Goal: Transaction & Acquisition: Obtain resource

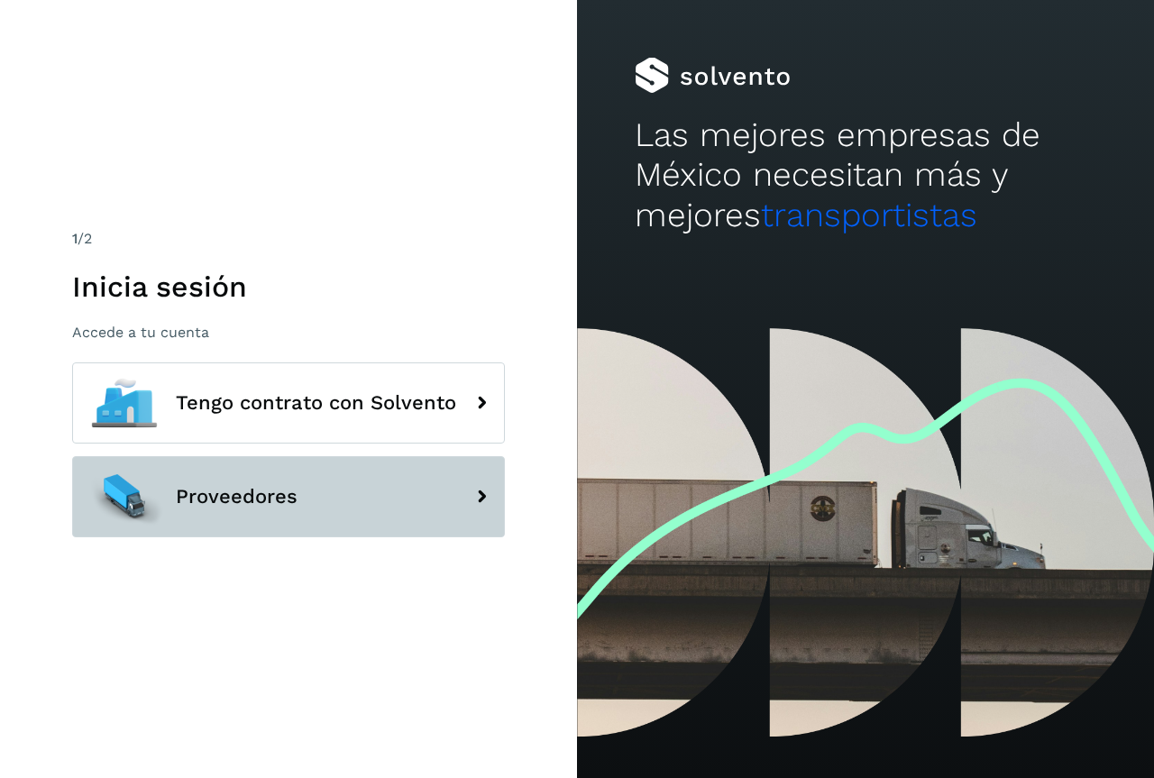
click at [224, 497] on span "Proveedores" at bounding box center [237, 497] width 122 height 22
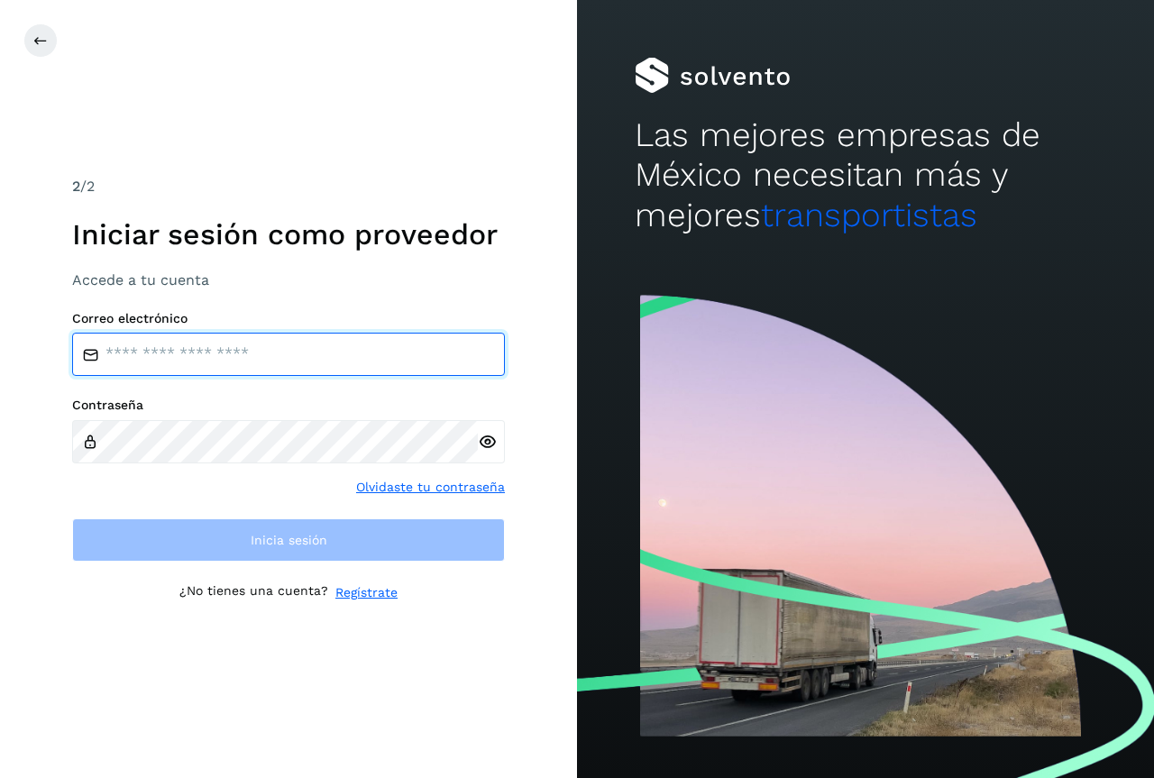
click at [215, 346] on input "email" at bounding box center [288, 354] width 433 height 43
type input "**********"
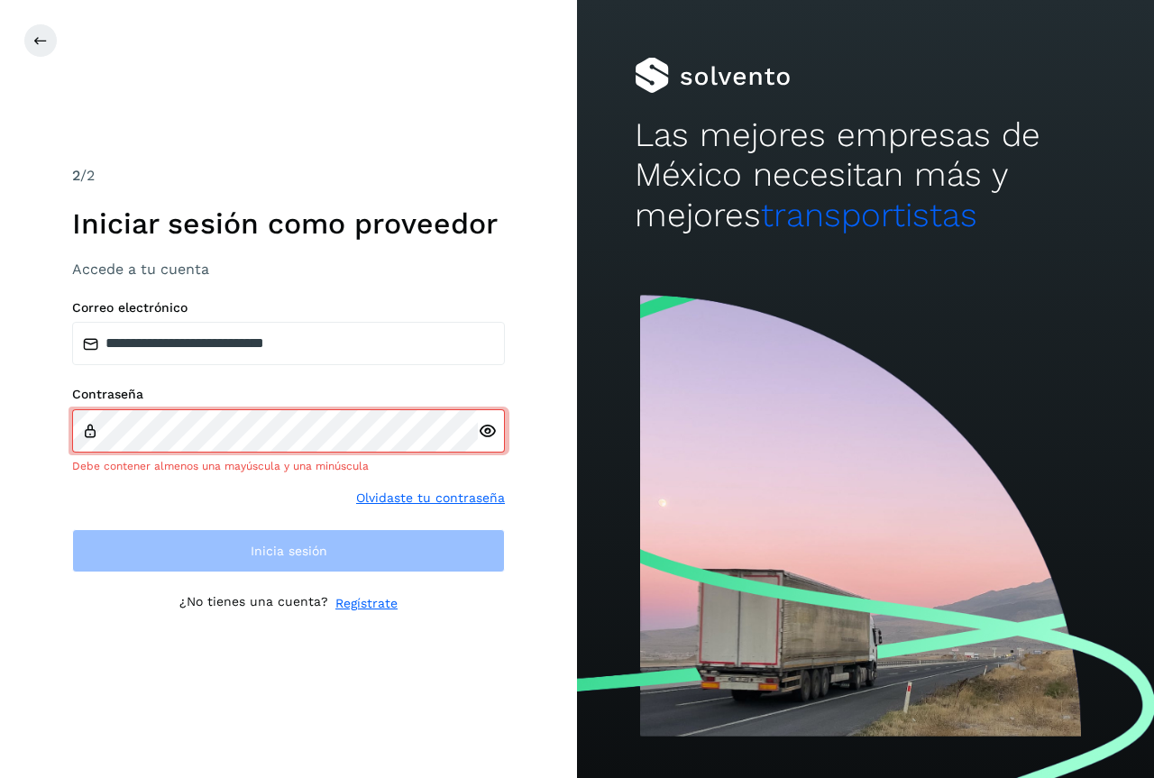
click at [494, 441] on div at bounding box center [491, 430] width 27 height 43
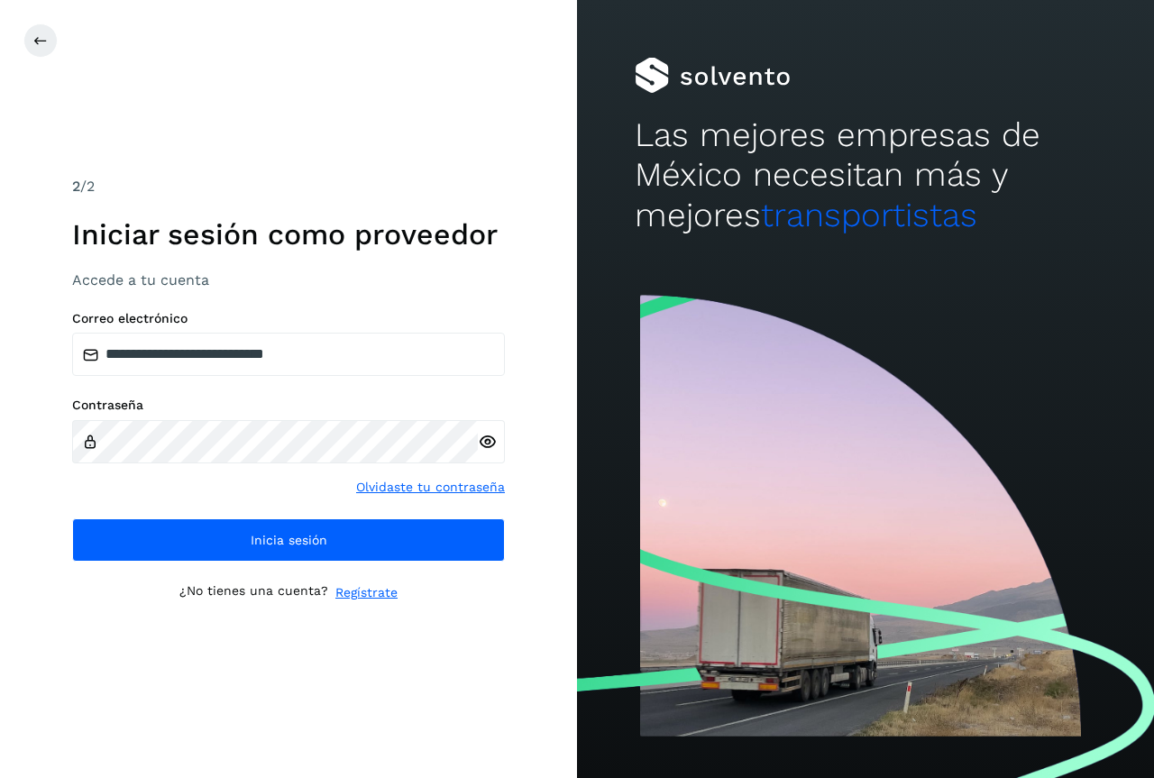
click at [491, 440] on icon at bounding box center [487, 442] width 19 height 19
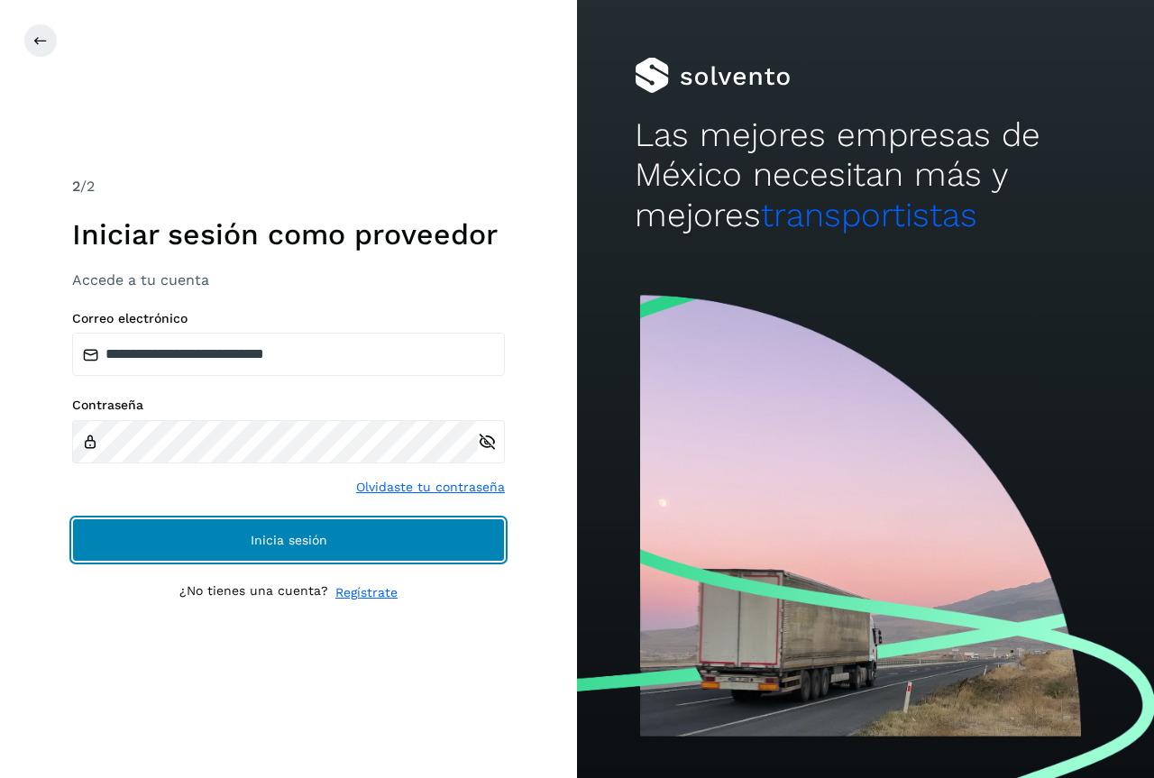
click at [312, 541] on span "Inicia sesión" at bounding box center [289, 540] width 77 height 13
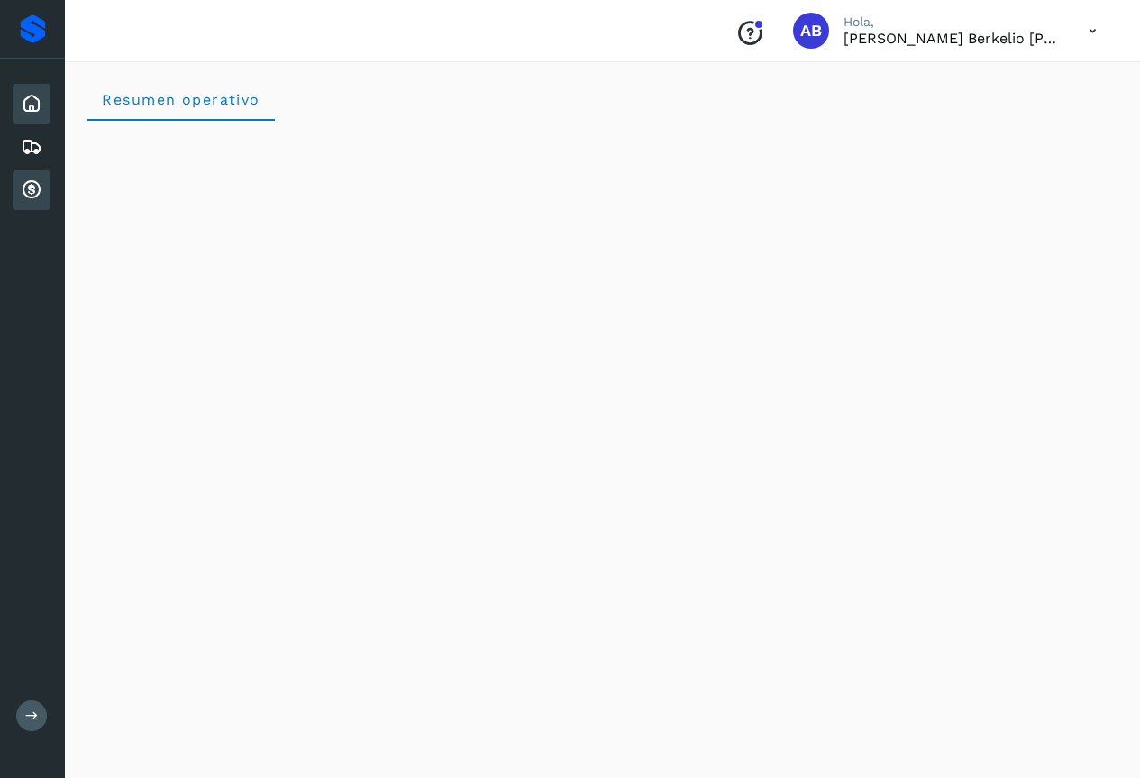
click at [40, 185] on icon at bounding box center [32, 190] width 22 height 22
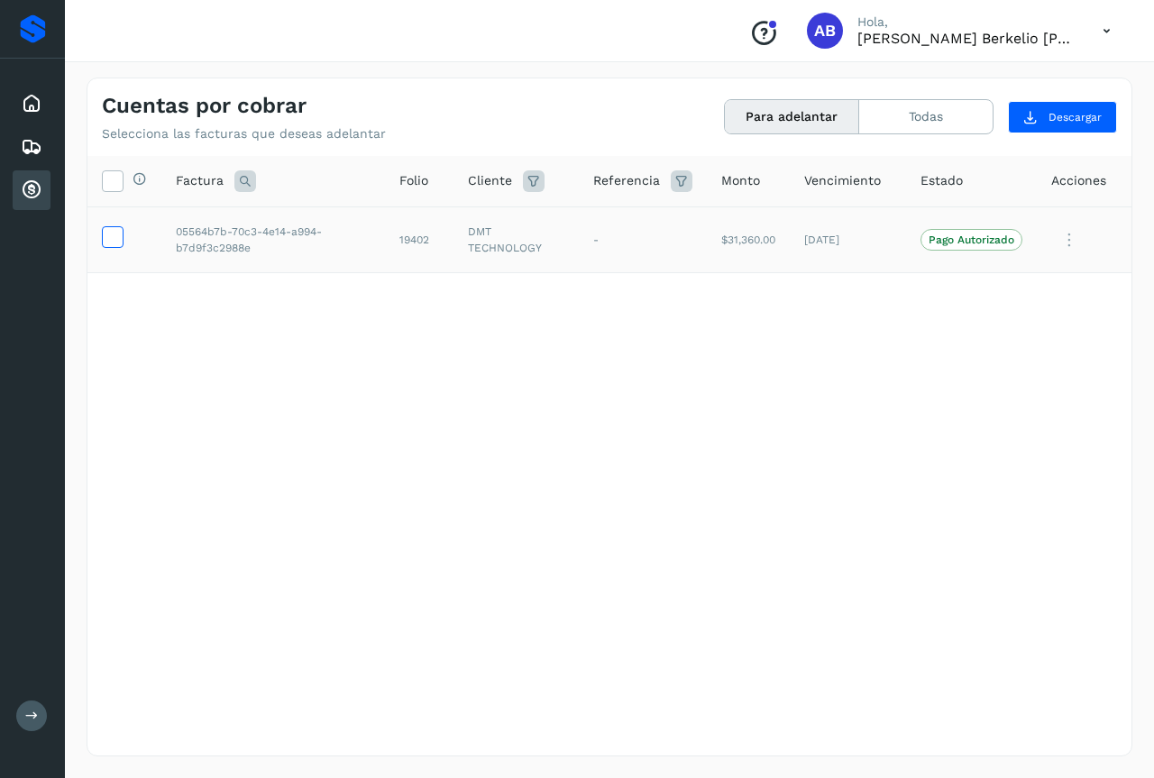
click at [111, 234] on icon at bounding box center [112, 235] width 19 height 19
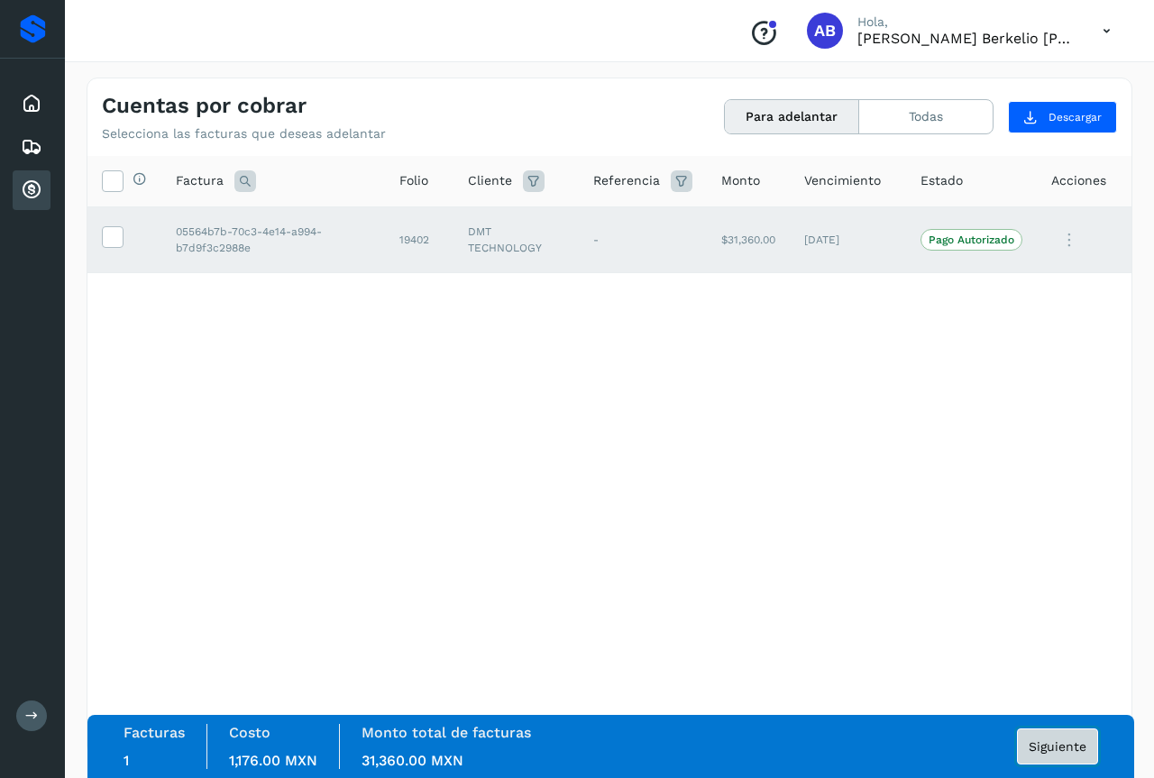
click at [1044, 747] on span "Siguiente" at bounding box center [1058, 746] width 58 height 13
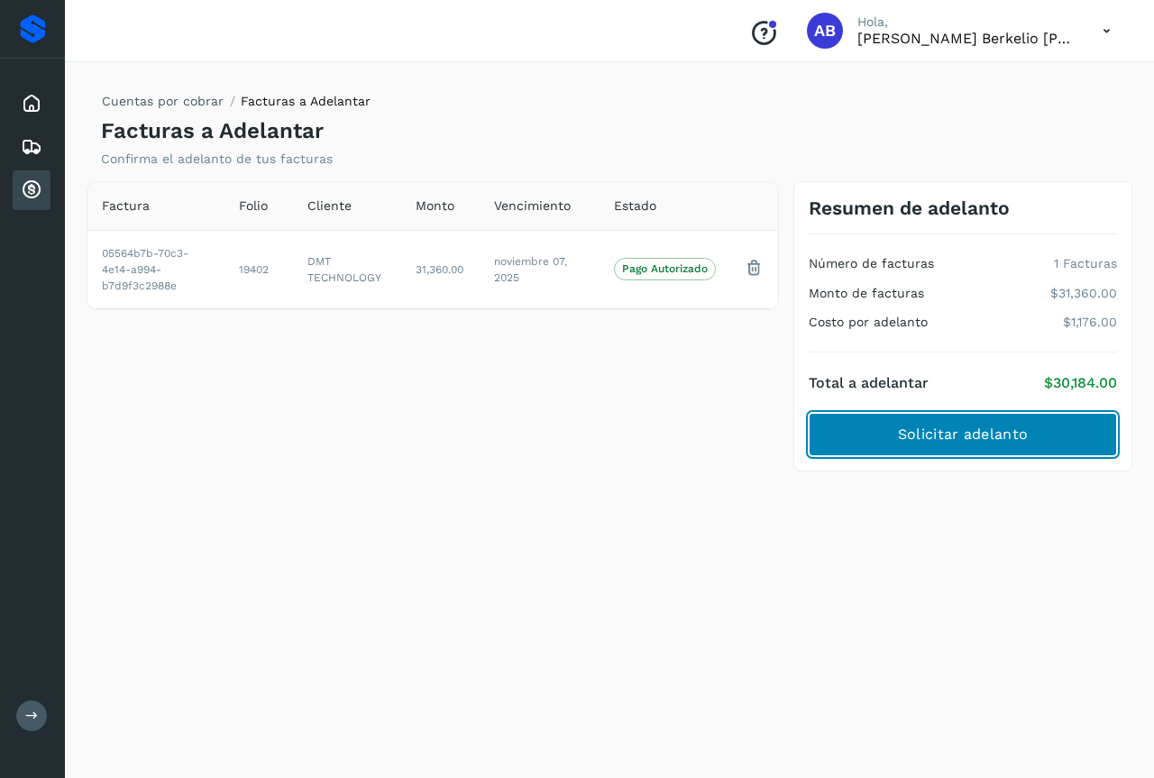
click at [954, 436] on span "Solicitar adelanto" at bounding box center [963, 435] width 130 height 20
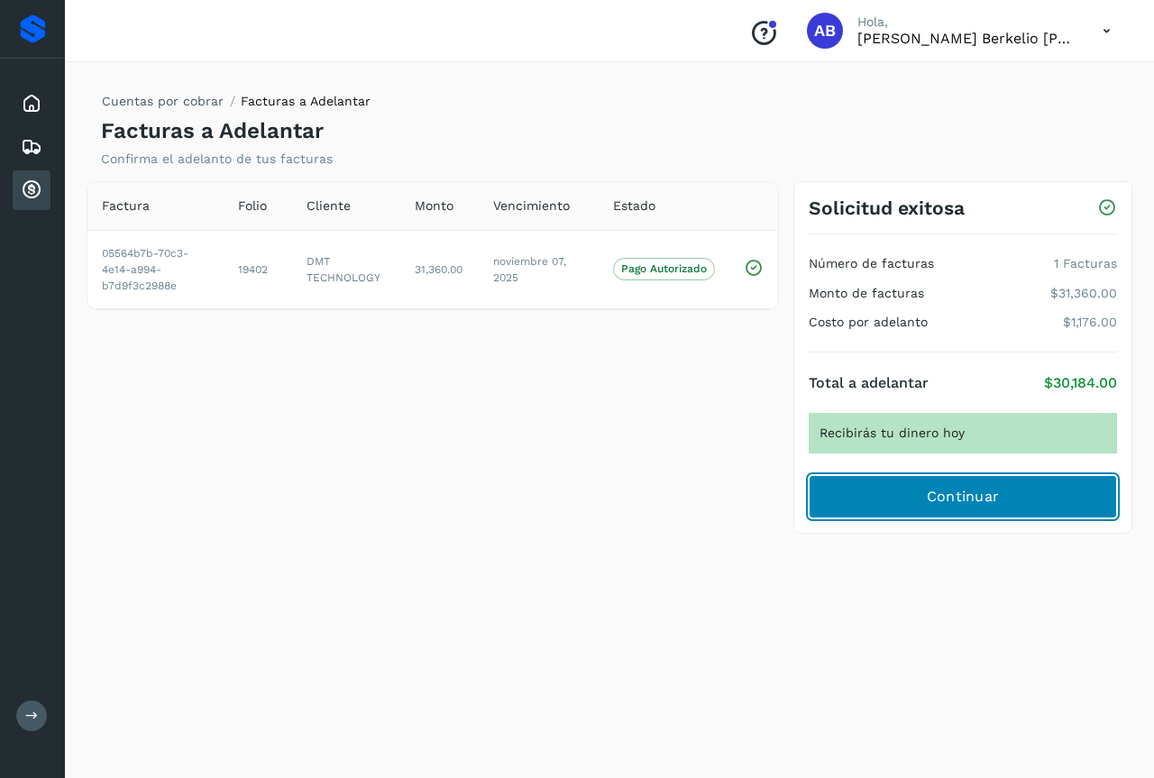
click at [961, 490] on span "Continuar" at bounding box center [963, 497] width 73 height 20
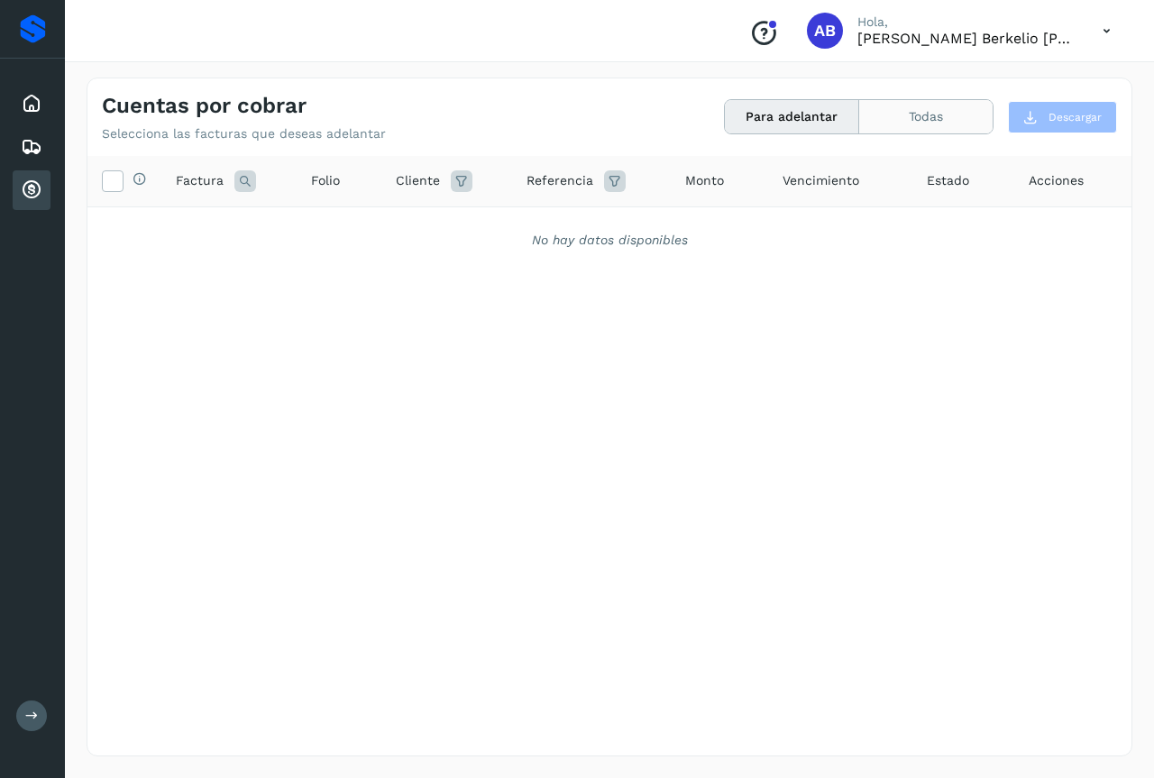
click at [897, 107] on button "Todas" at bounding box center [925, 116] width 133 height 33
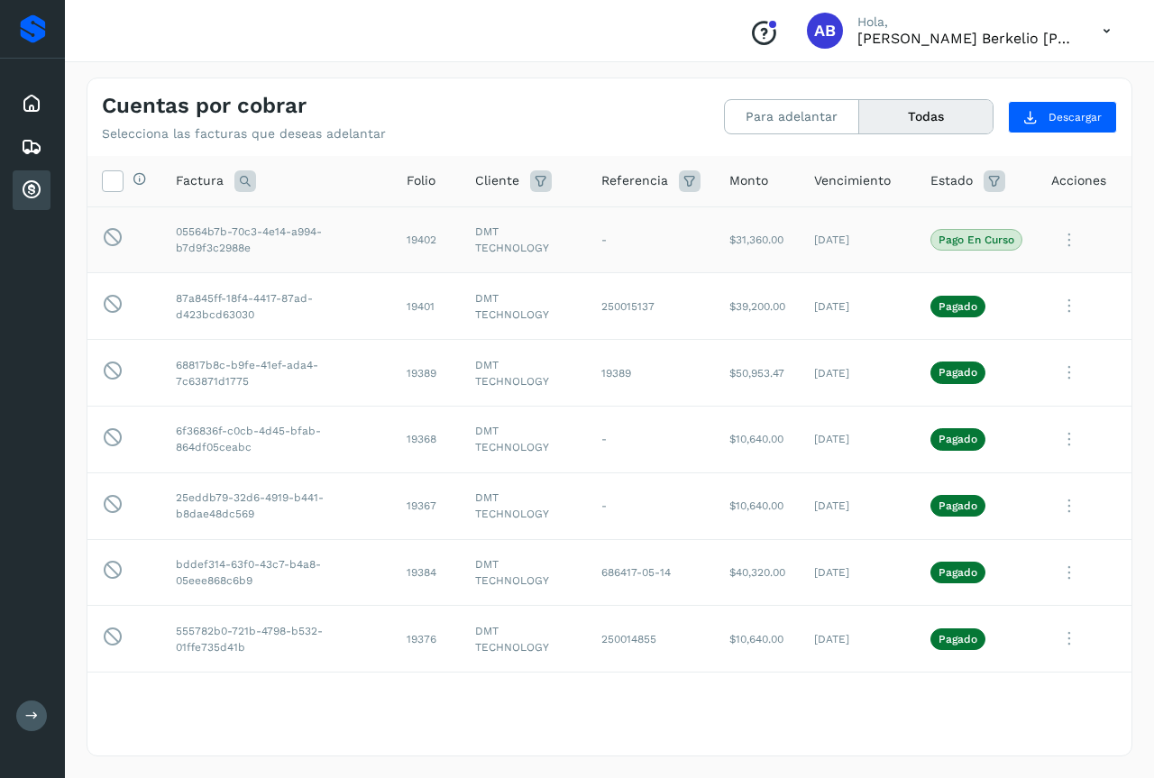
click at [281, 248] on td "05564b7b-70c3-4e14-a994-b7d9f3c2988e" at bounding box center [276, 239] width 231 height 67
click at [1114, 24] on icon at bounding box center [1106, 31] width 37 height 37
click at [1030, 80] on div "Cerrar sesión" at bounding box center [1017, 81] width 215 height 34
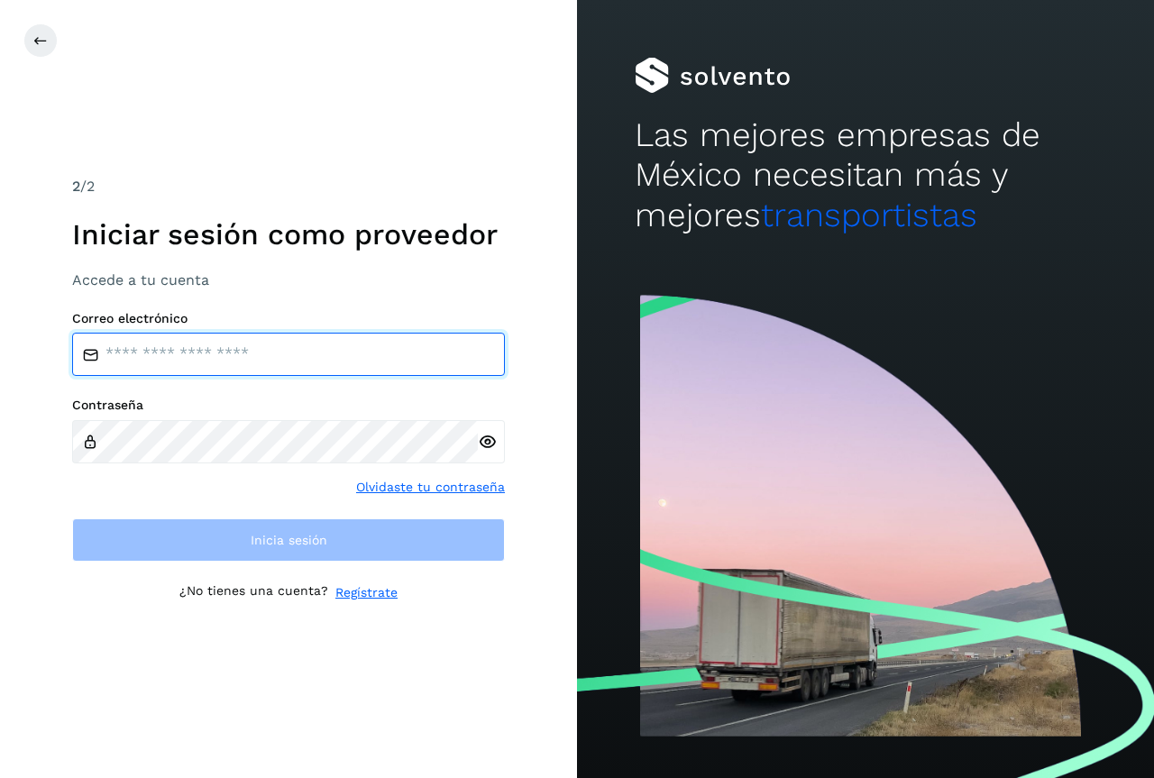
type input "**********"
